Goal: Task Accomplishment & Management: Use online tool/utility

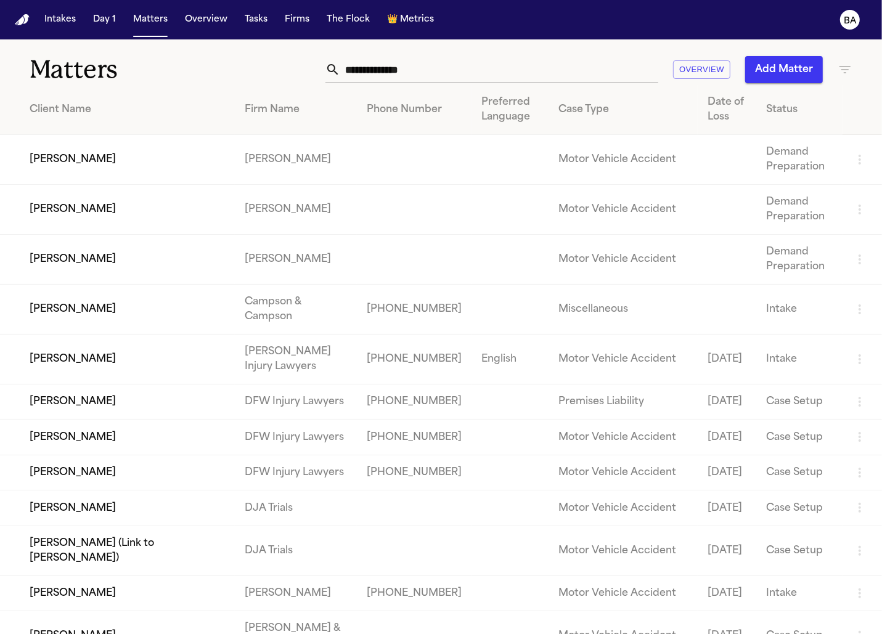
click at [581, 76] on input "text" at bounding box center [499, 69] width 318 height 27
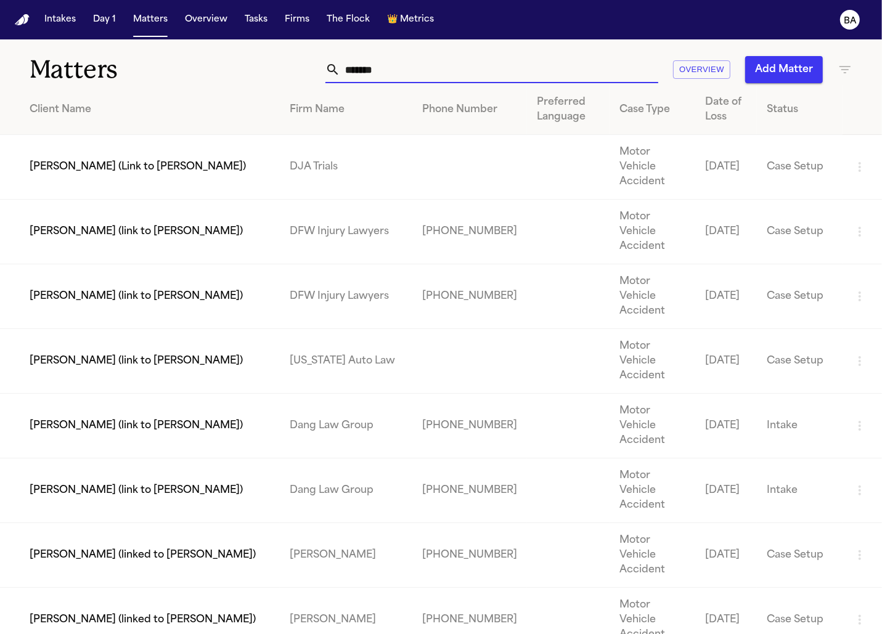
type input "*******"
click at [256, 20] on button "Tasks" at bounding box center [256, 20] width 33 height 22
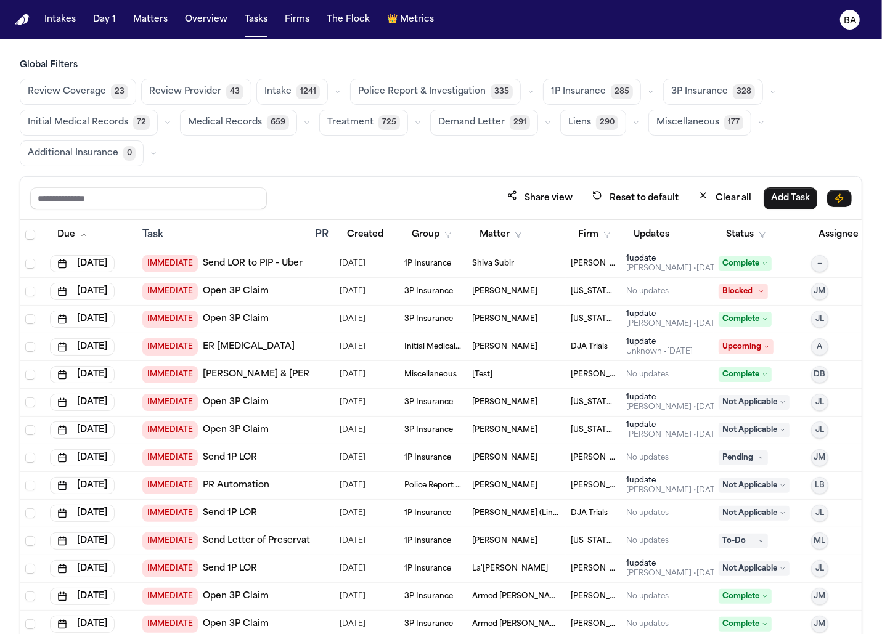
click at [283, 286] on div "IMMEDIATE Open 3P Claim" at bounding box center [223, 291] width 163 height 17
